Goal: Transaction & Acquisition: Purchase product/service

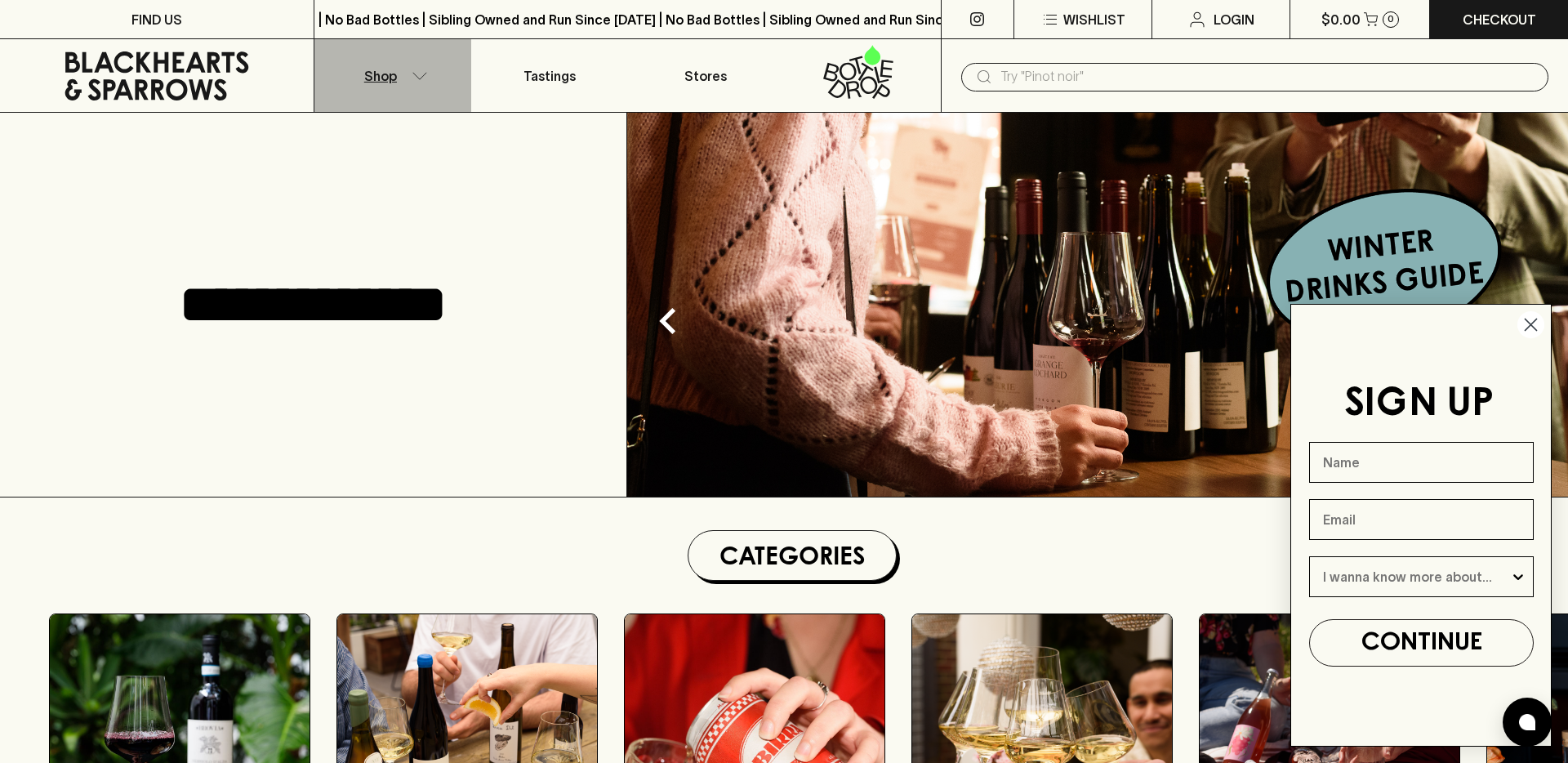
click at [404, 85] on button "Shop" at bounding box center [392, 75] width 157 height 72
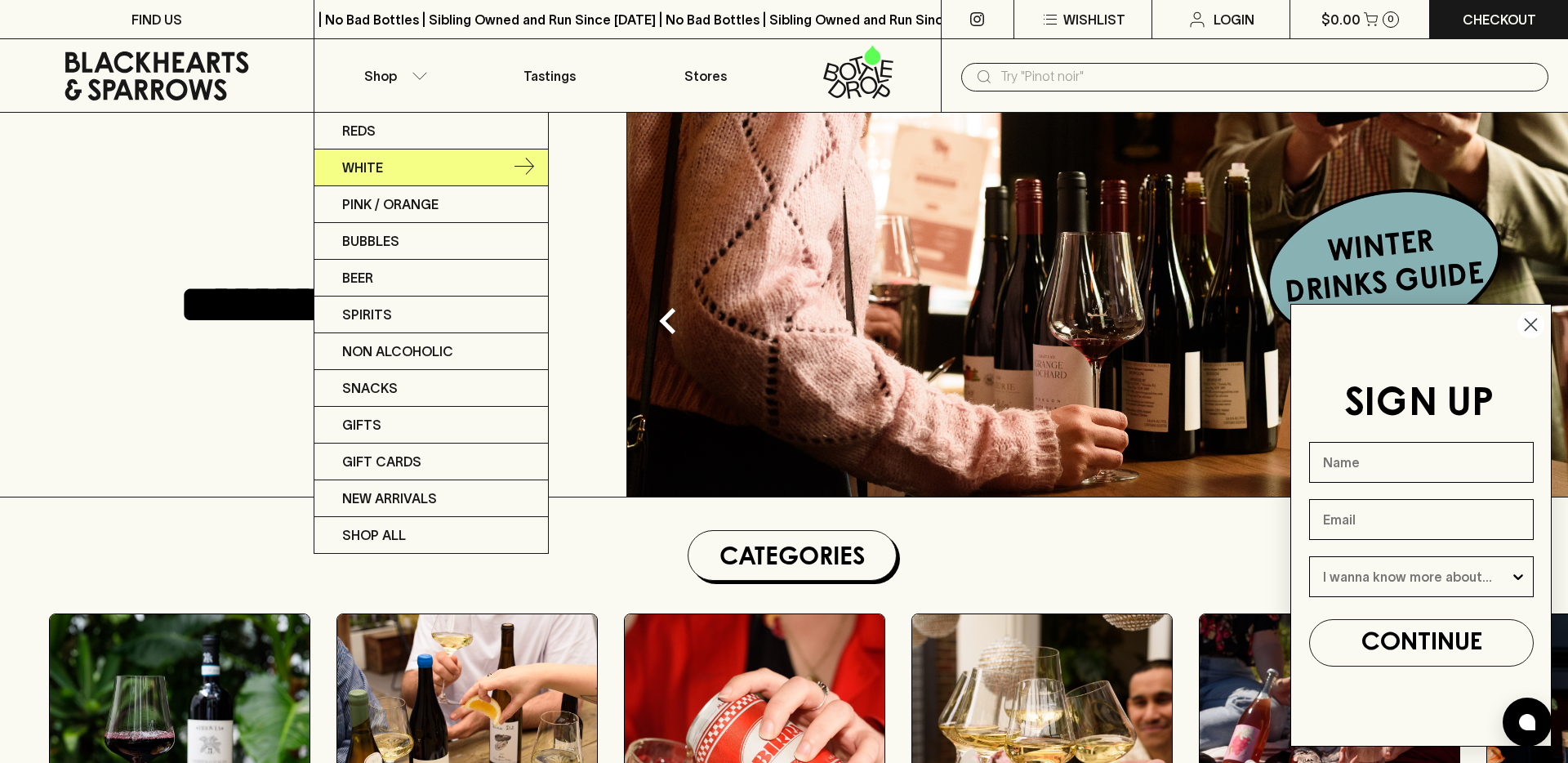
click at [389, 159] on link "White" at bounding box center [431, 168] width 233 height 37
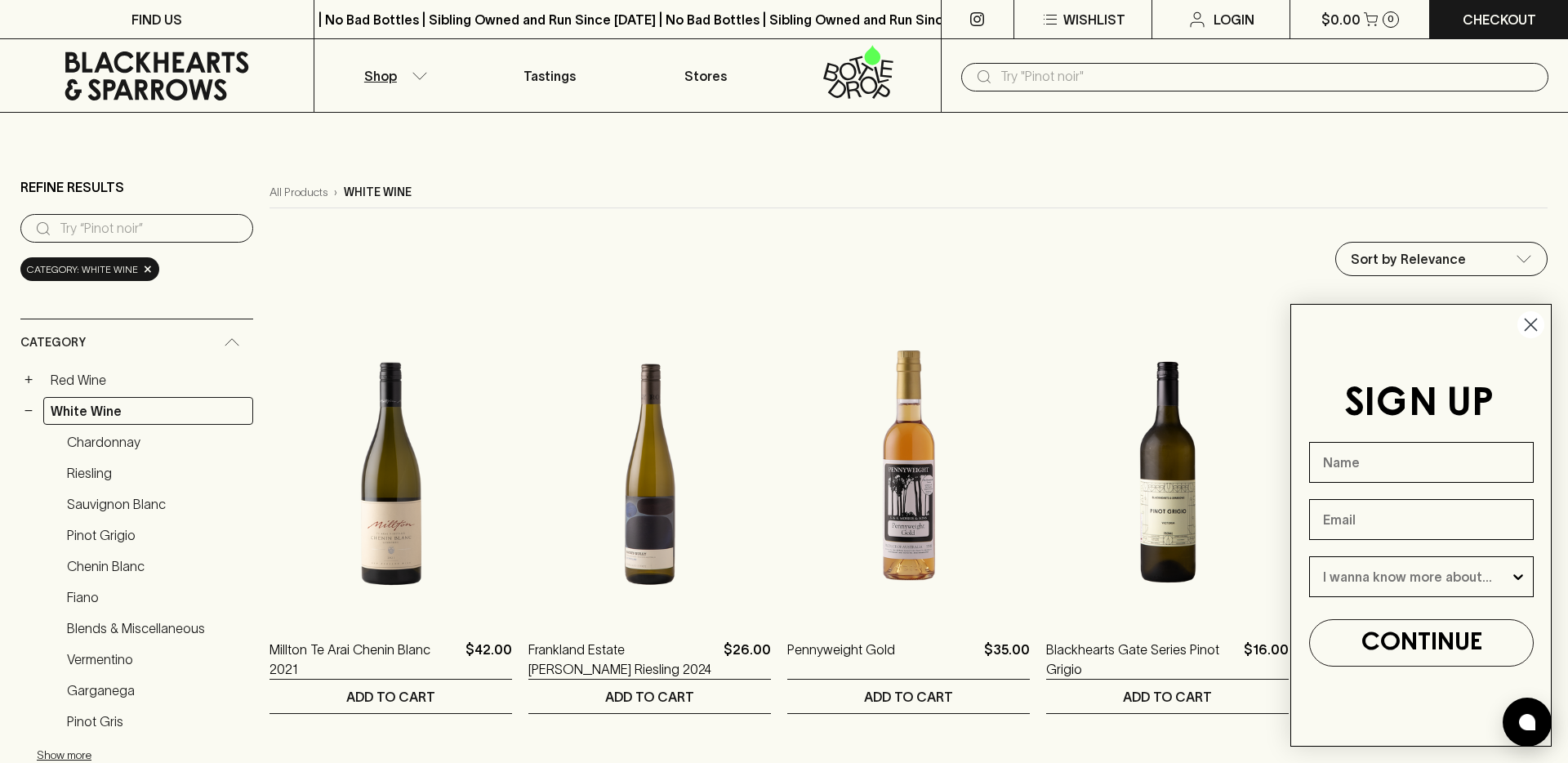
drag, startPoint x: 1536, startPoint y: 321, endPoint x: 1036, endPoint y: 305, distance: 500.3
click at [1535, 321] on circle "Close dialog" at bounding box center [1531, 325] width 27 height 27
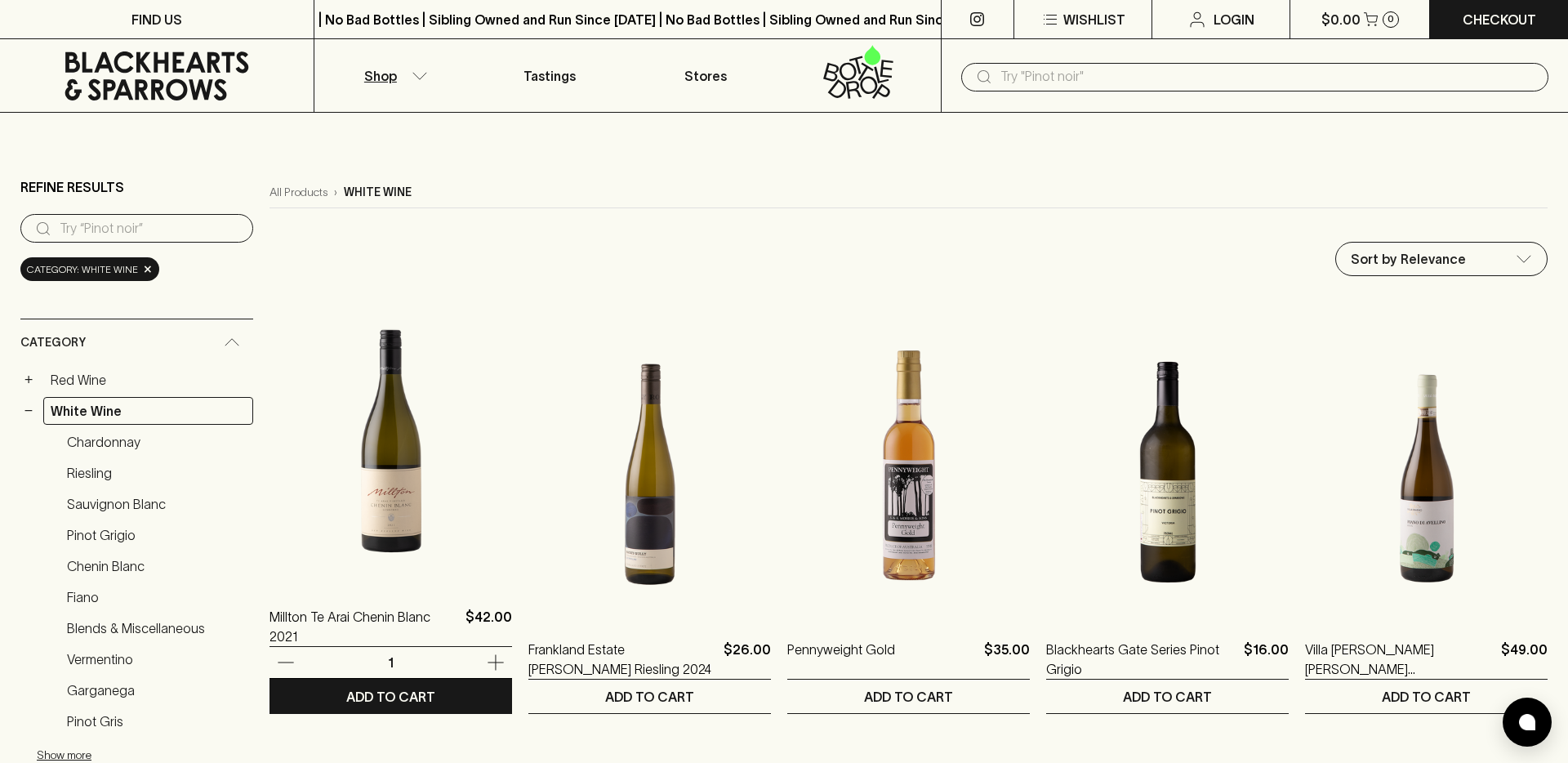
scroll to position [212, 0]
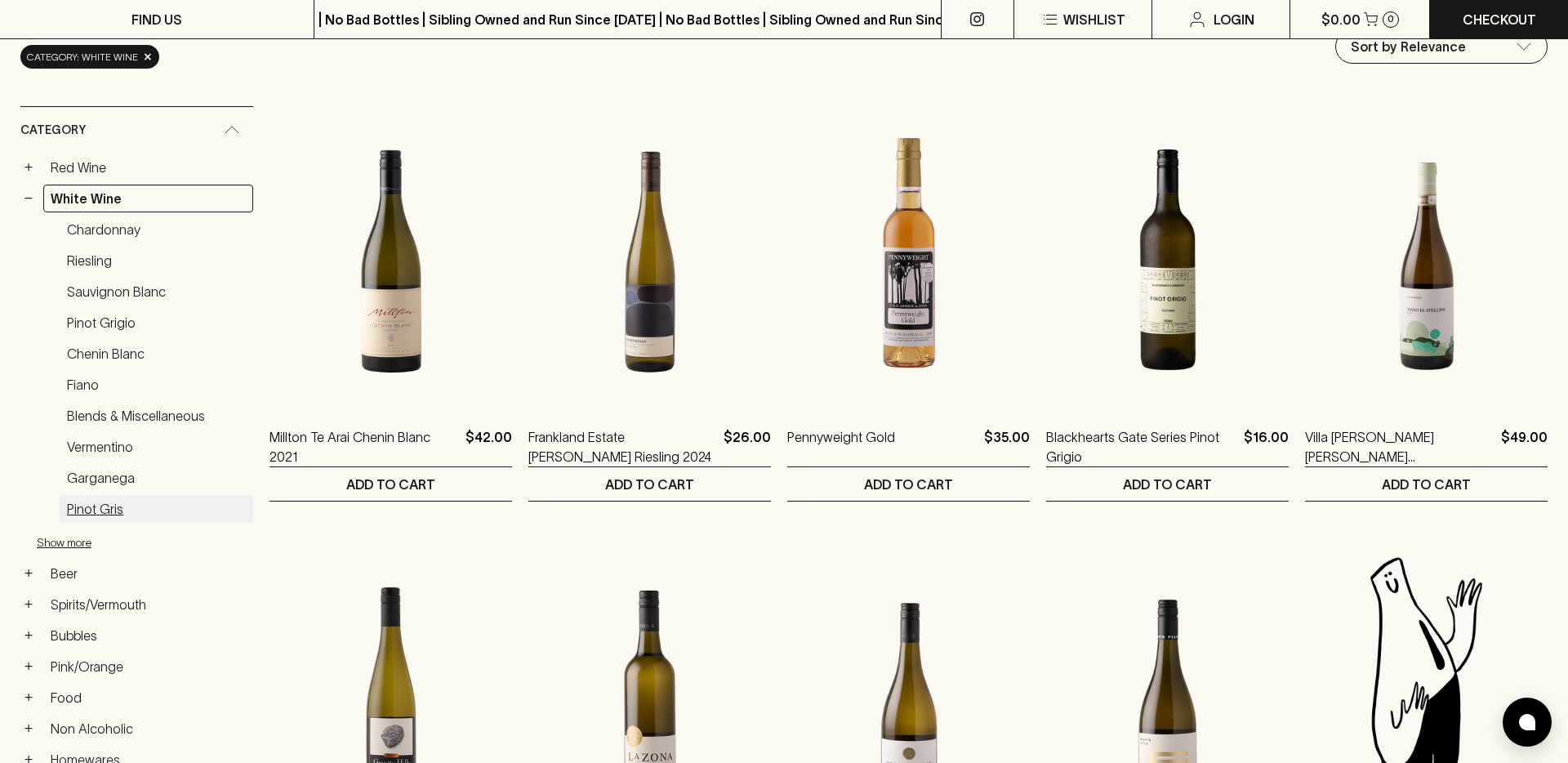
click at [87, 503] on link "Pinot Gris" at bounding box center [156, 509] width 194 height 28
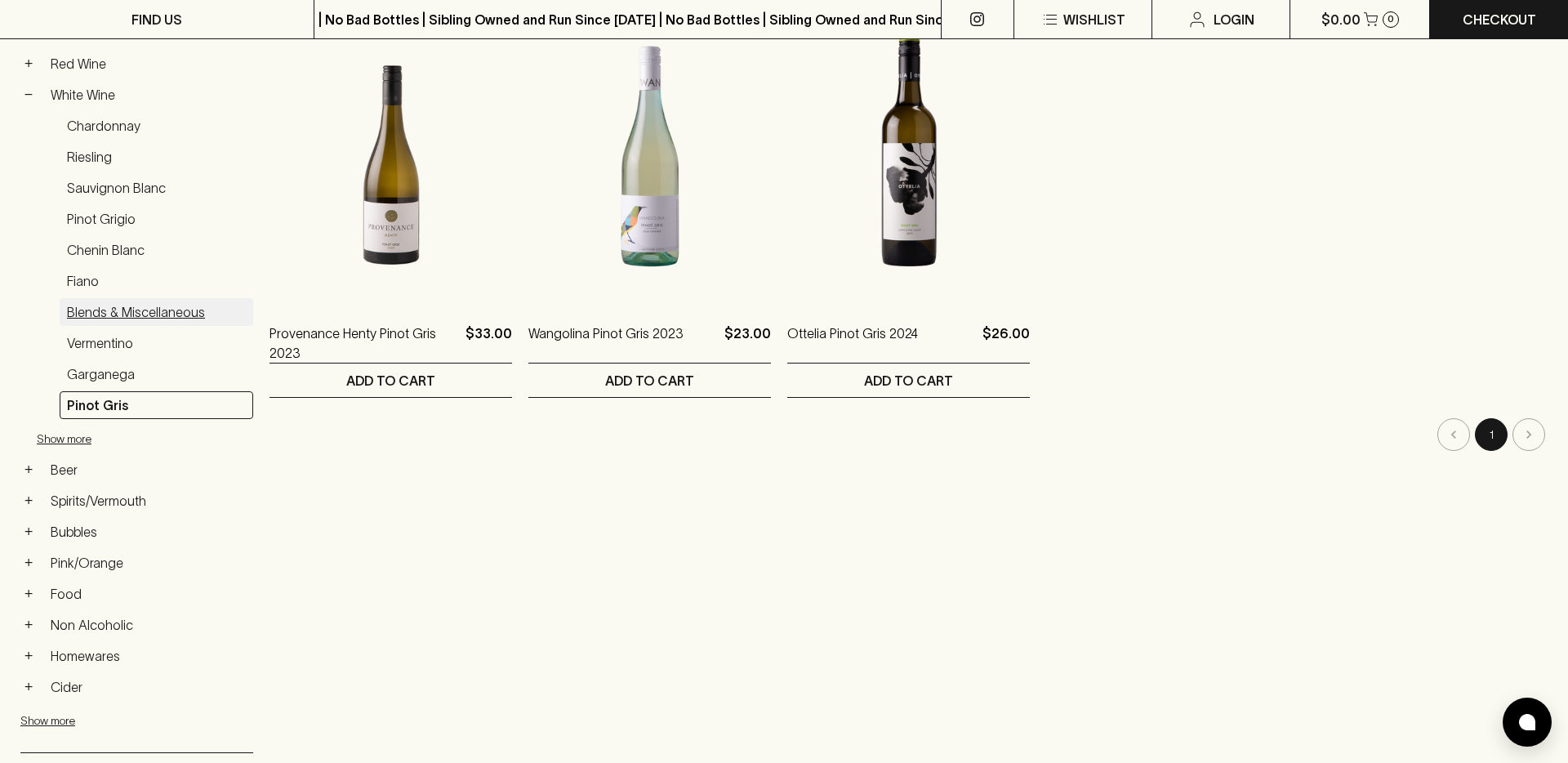
scroll to position [352, 0]
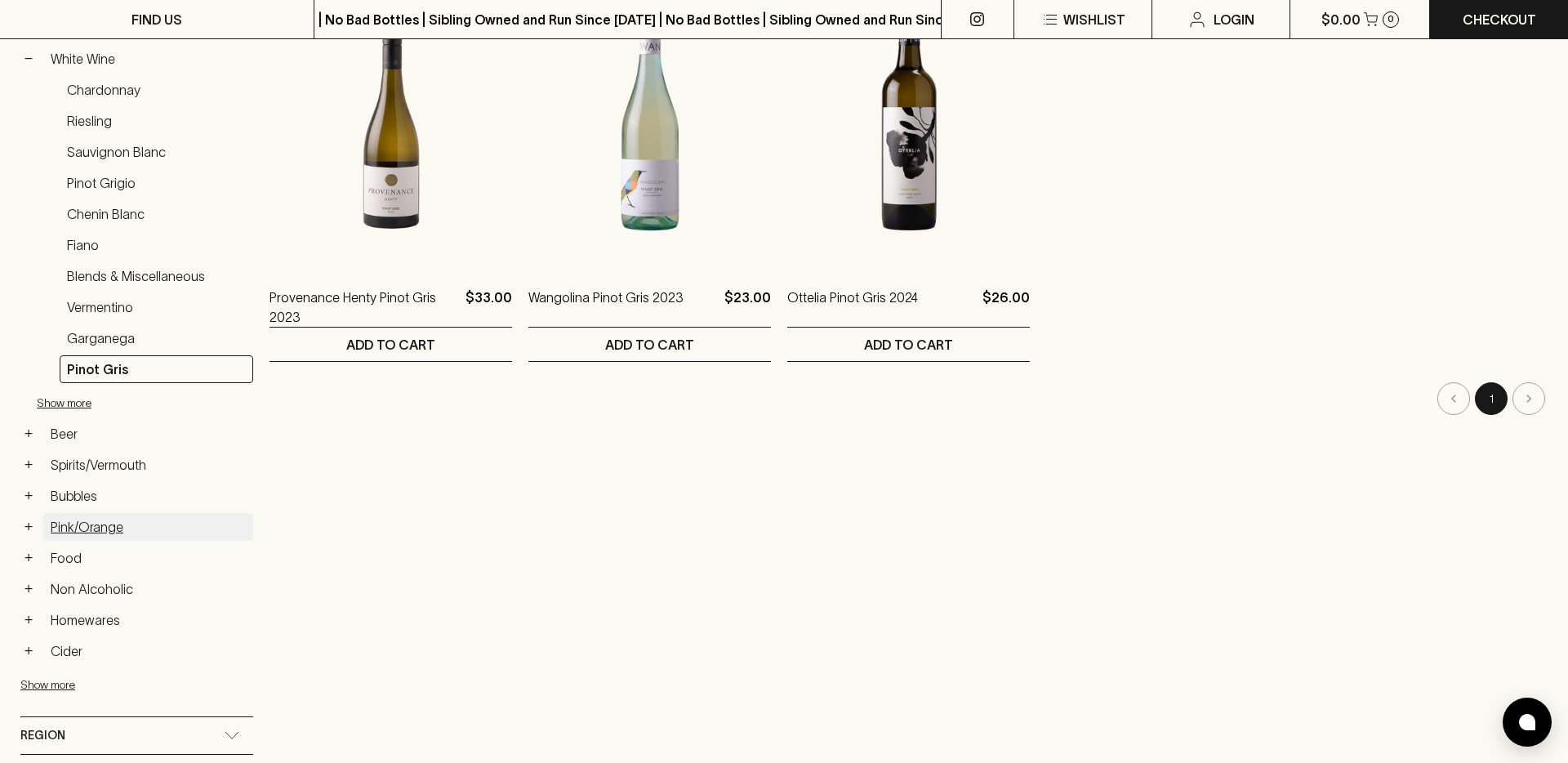
click at [92, 527] on link "Pink/Orange" at bounding box center [148, 526] width 210 height 28
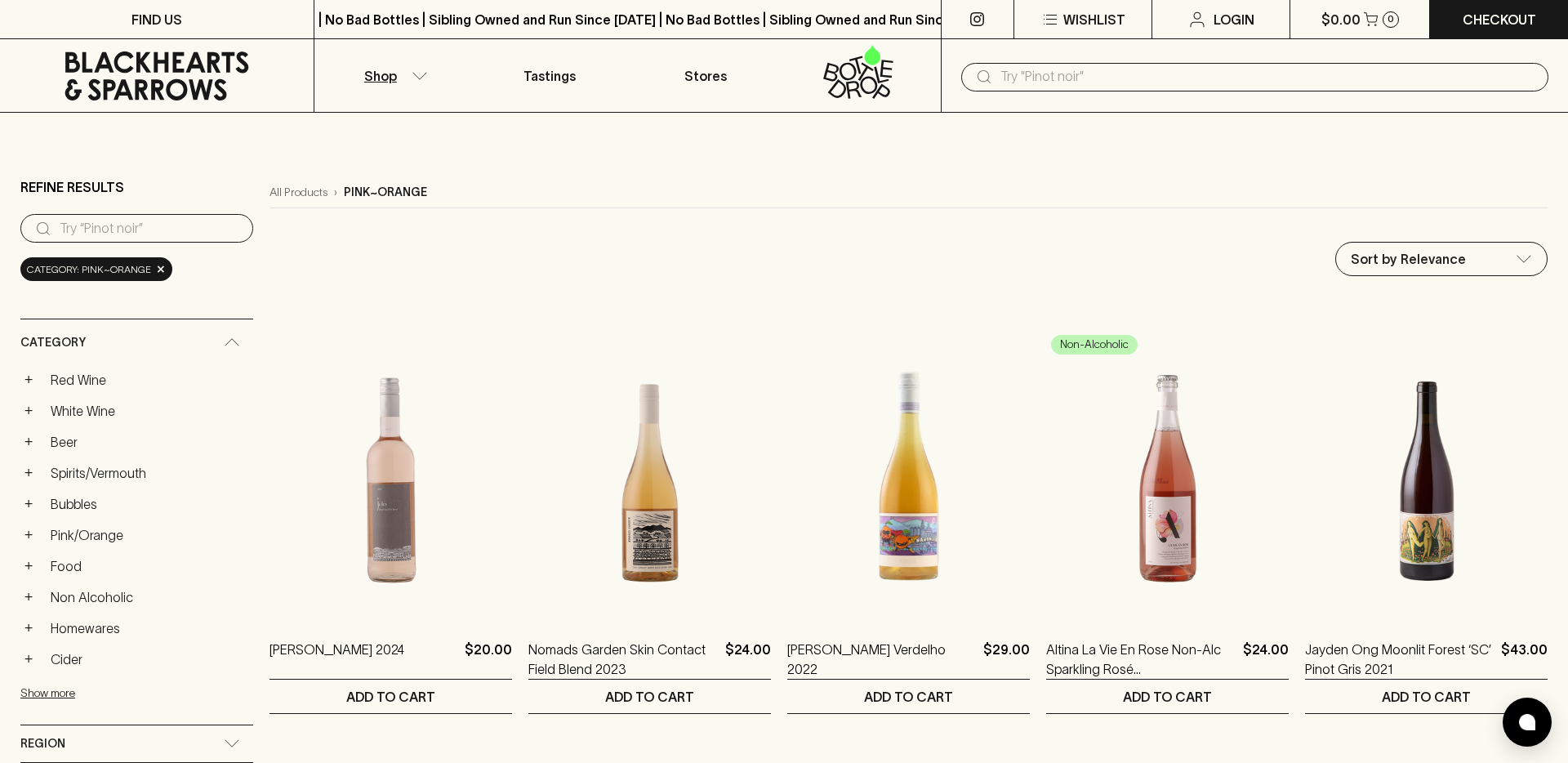
click at [1088, 72] on input "text" at bounding box center [1267, 76] width 535 height 26
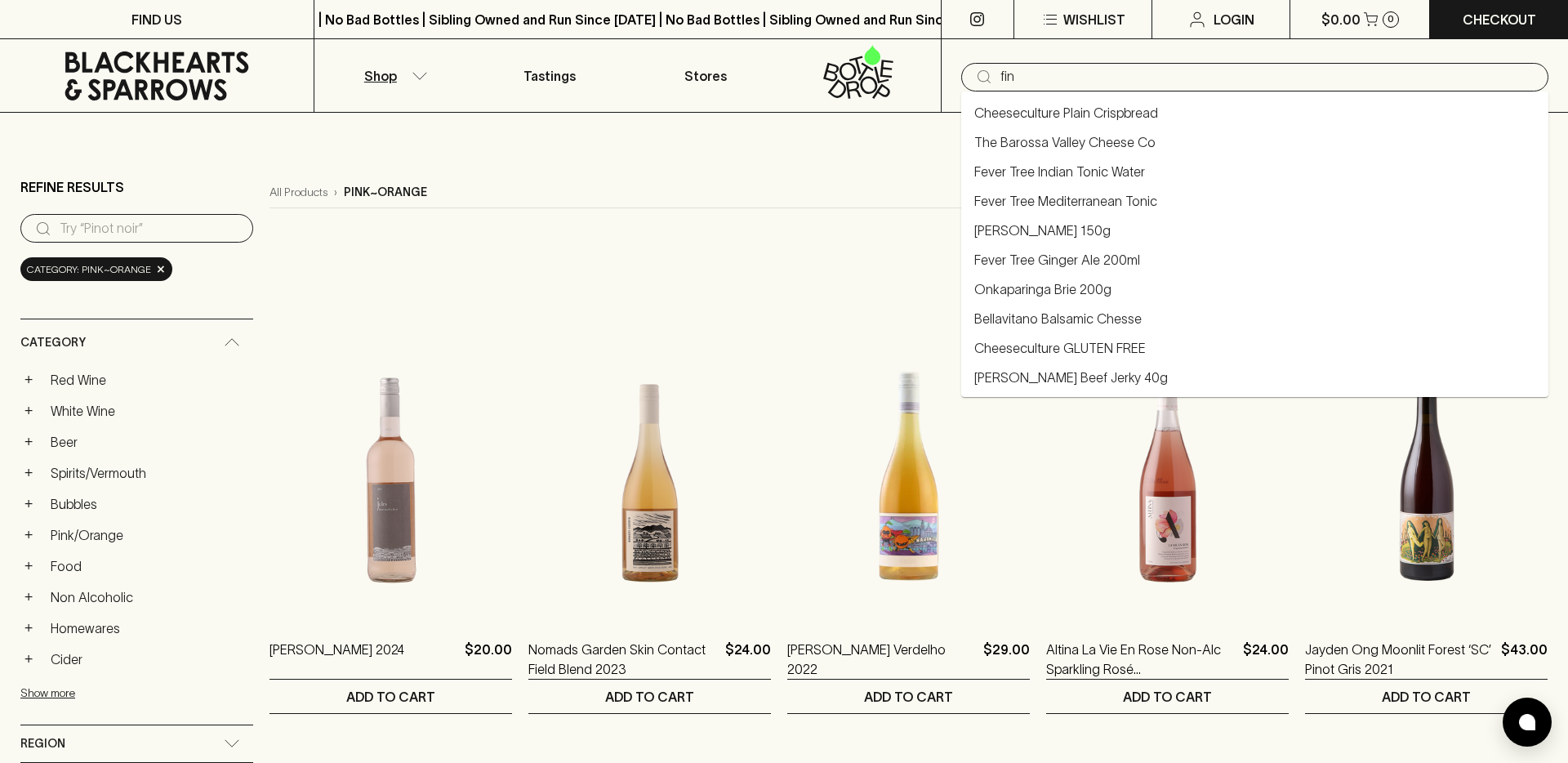
type input "fin"
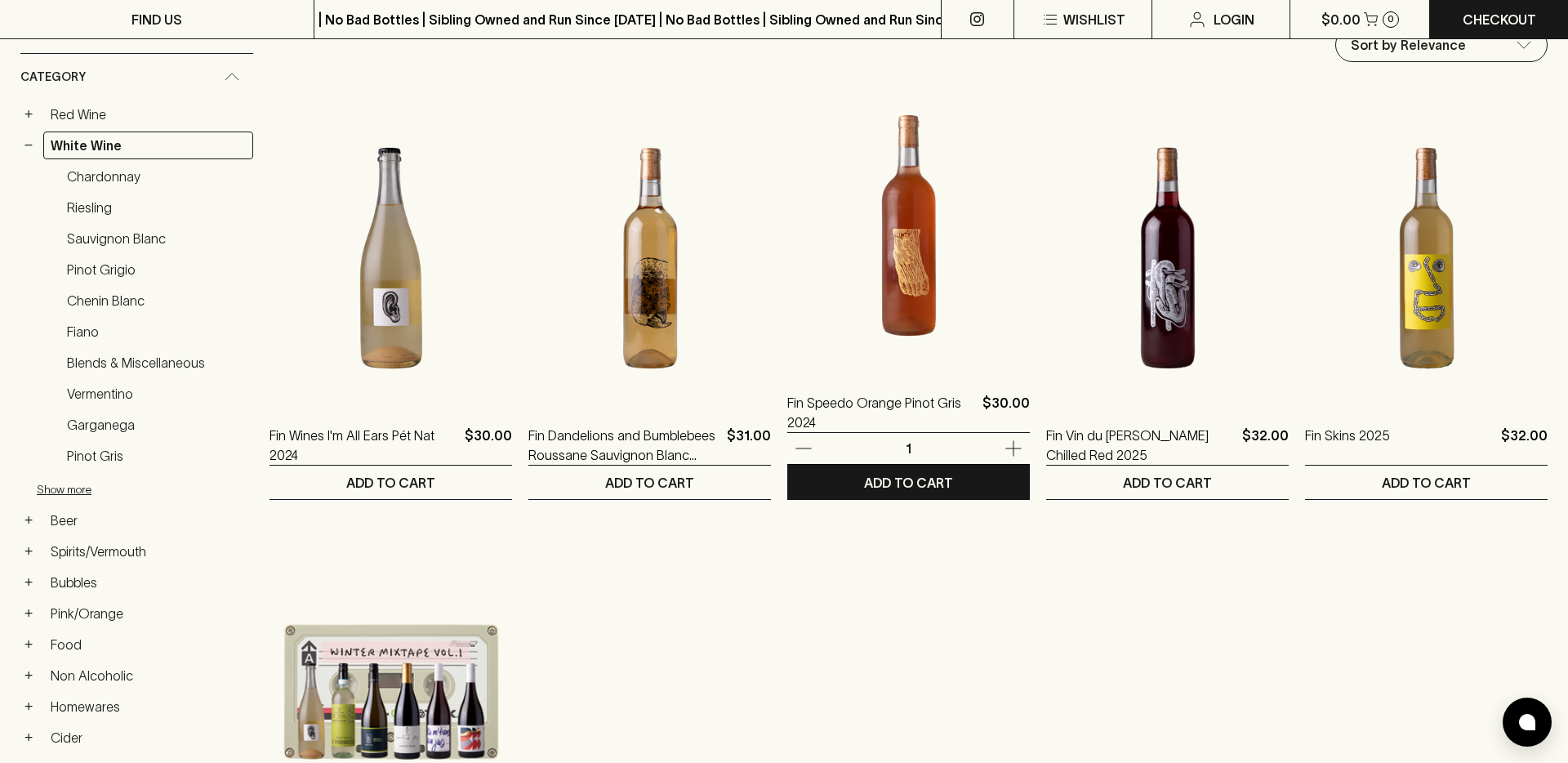
scroll to position [205, 0]
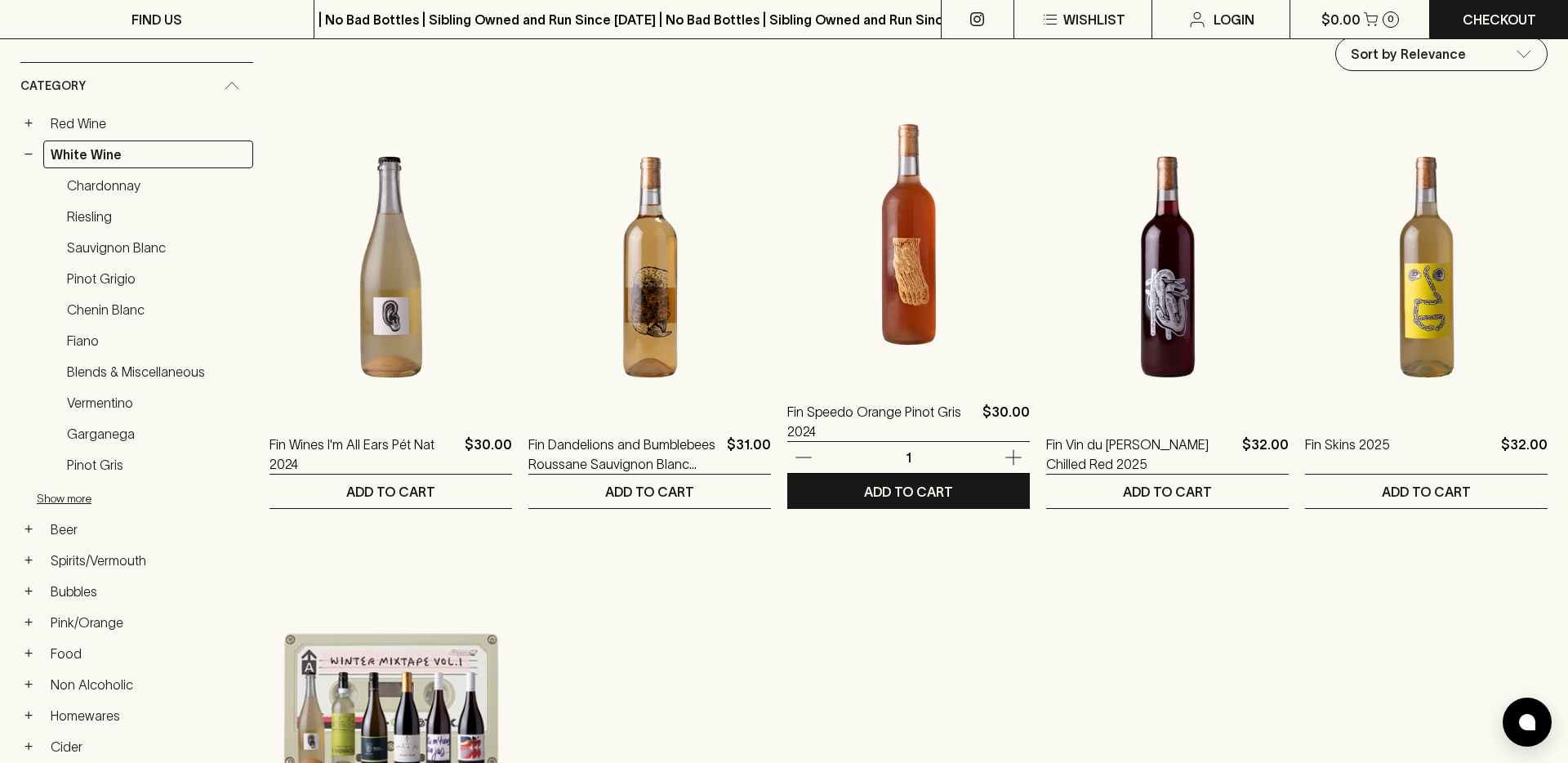
click at [894, 297] on img at bounding box center [909, 234] width 243 height 286
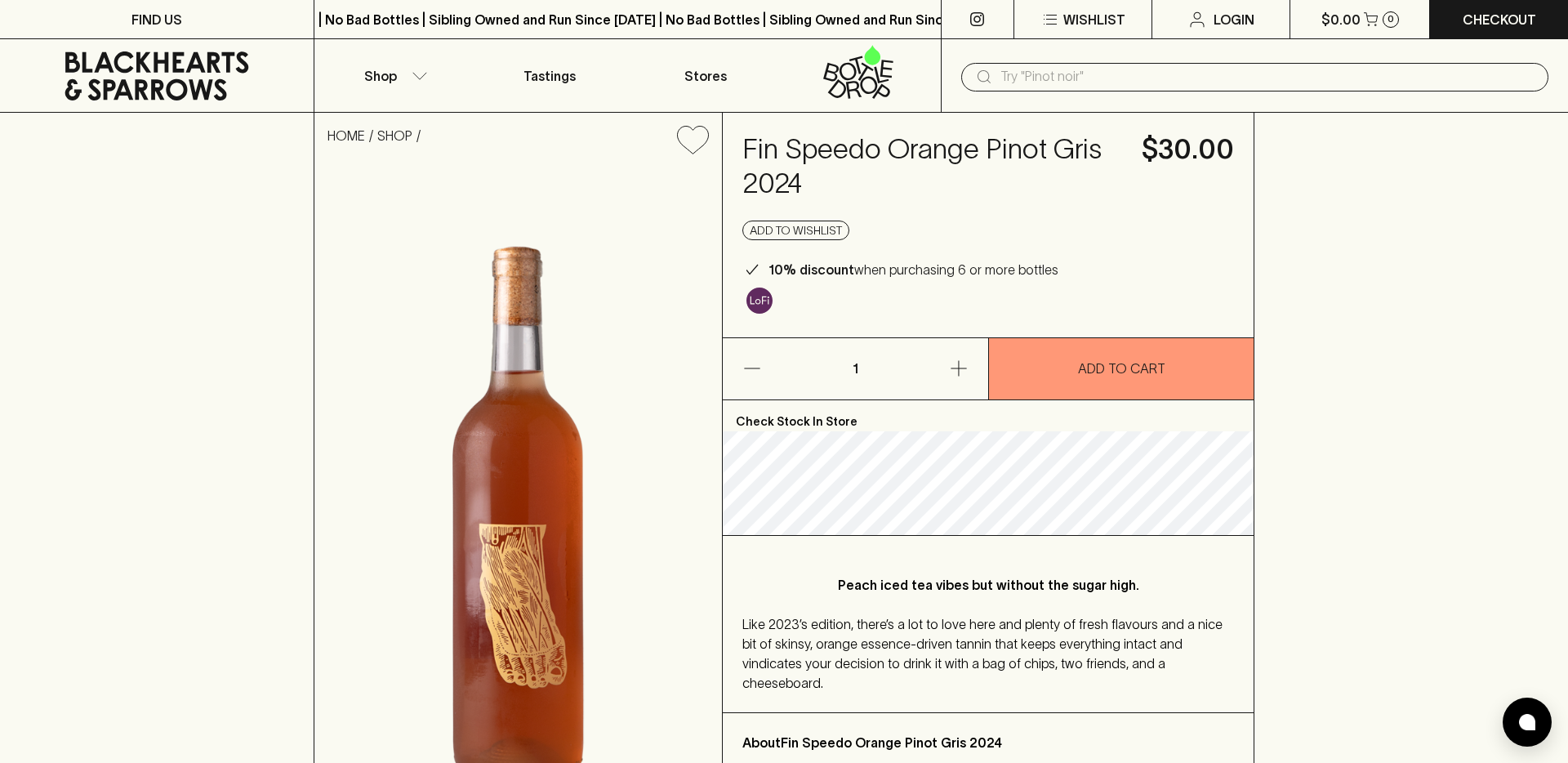
click at [827, 424] on p "Check Stock In Store" at bounding box center [988, 415] width 531 height 31
